Goal: Information Seeking & Learning: Learn about a topic

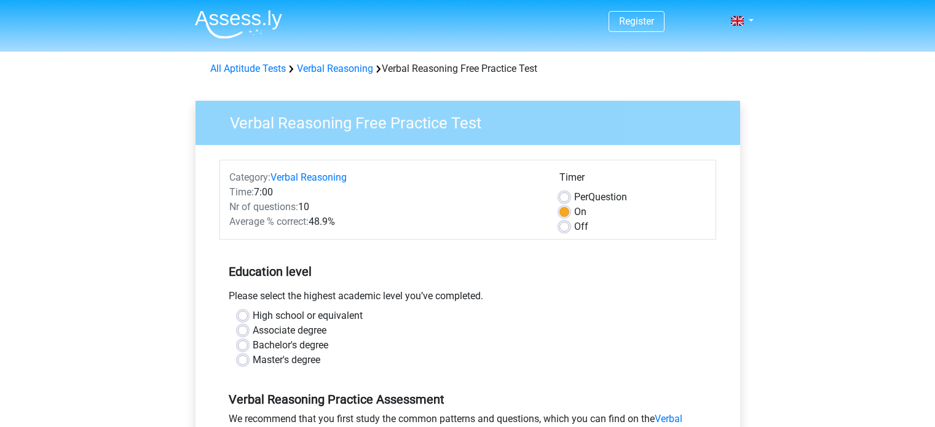
scroll to position [176, 0]
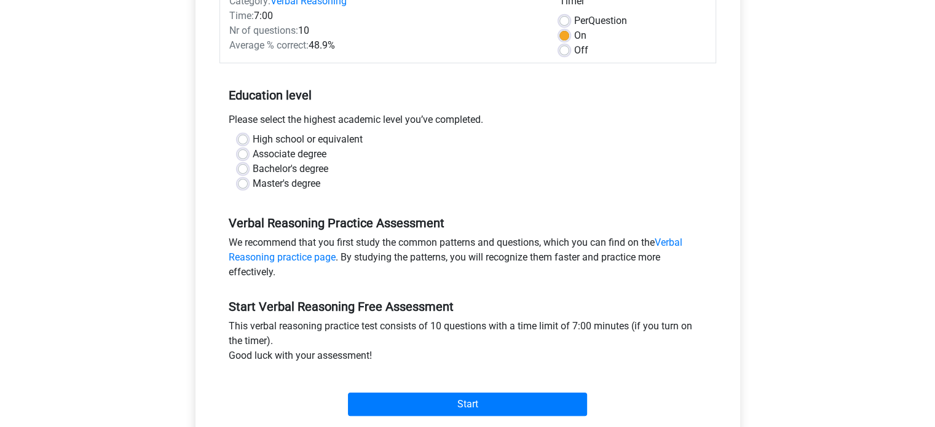
click at [300, 166] on label "Bachelor's degree" at bounding box center [291, 169] width 76 height 15
click at [248, 166] on input "Bachelor's degree" at bounding box center [243, 168] width 10 height 12
radio input "true"
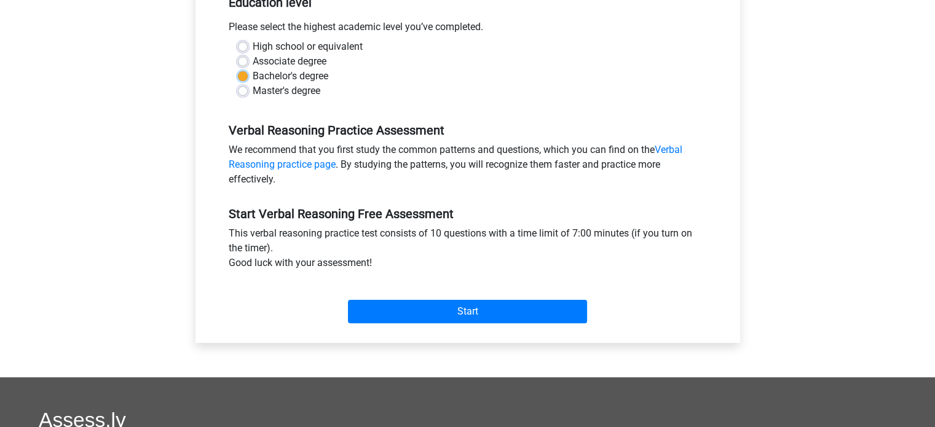
scroll to position [278, 0]
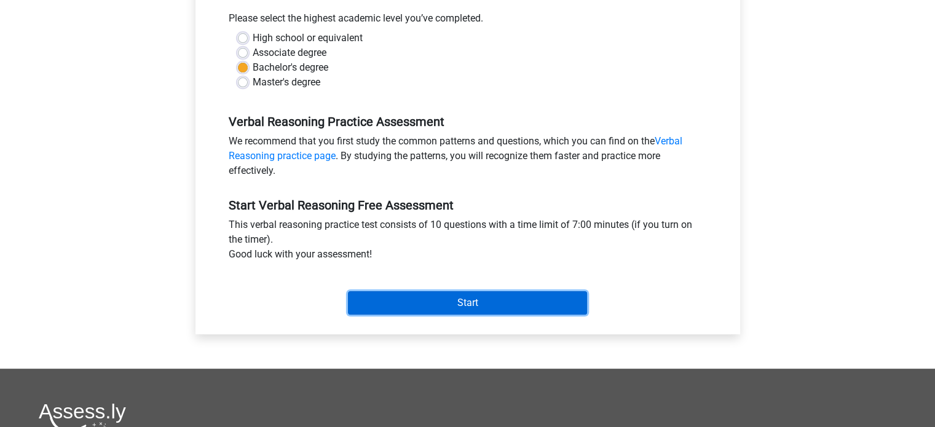
click at [422, 309] on input "Start" at bounding box center [467, 302] width 239 height 23
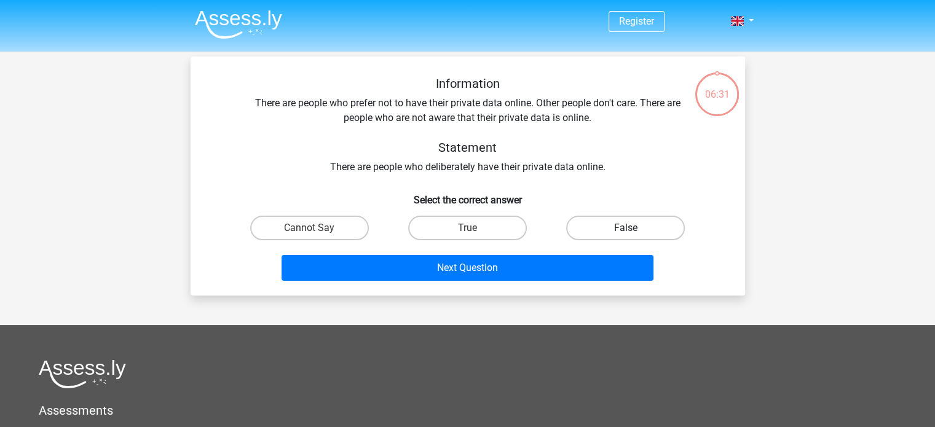
click at [595, 226] on label "False" at bounding box center [625, 228] width 119 height 25
click at [625, 228] on input "False" at bounding box center [629, 232] width 8 height 8
radio input "true"
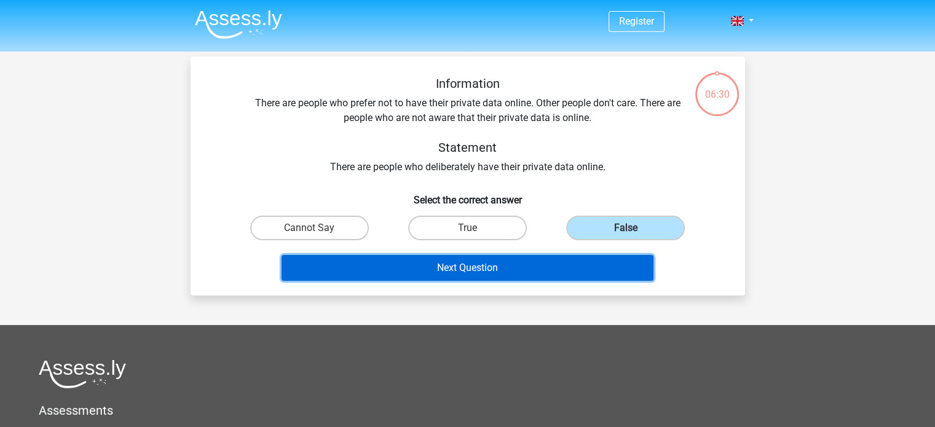
click at [508, 261] on button "Next Question" at bounding box center [467, 268] width 372 height 26
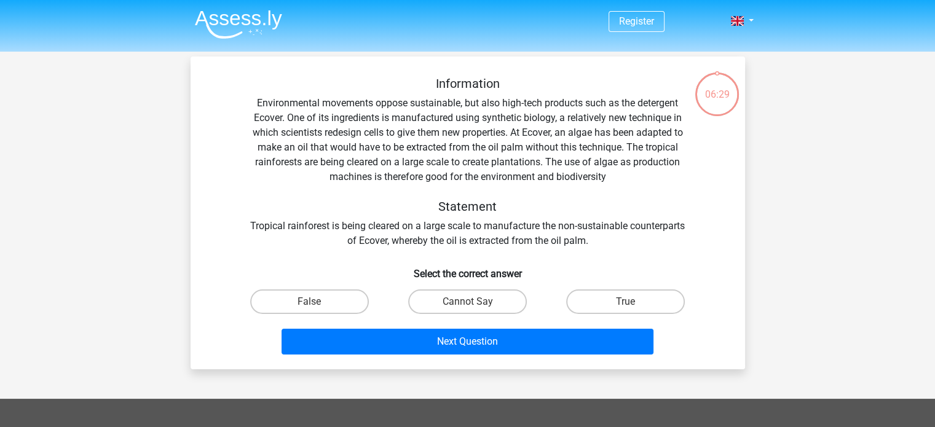
scroll to position [57, 0]
